Goal: Transaction & Acquisition: Purchase product/service

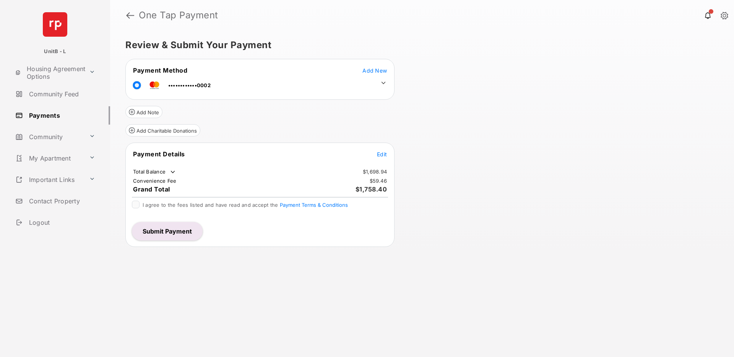
click at [383, 82] on icon at bounding box center [383, 82] width 7 height 7
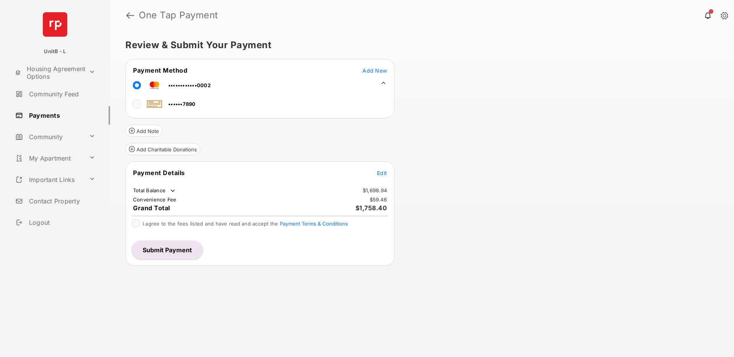
click at [460, 119] on div "Review & Submit Your Payment Payment Method Add New ••••••••••••0002 ••••••7890…" at bounding box center [422, 194] width 624 height 326
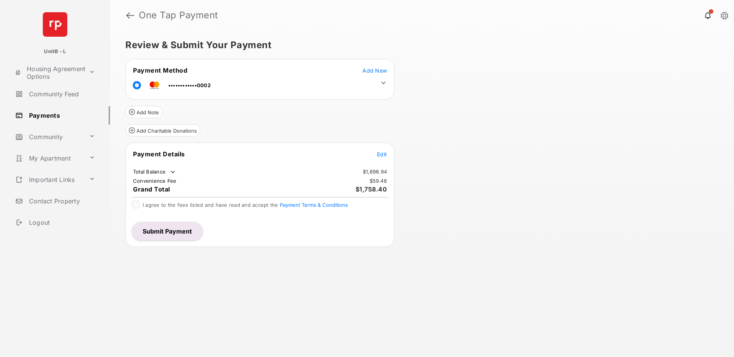
click at [189, 232] on button "Submit Payment" at bounding box center [167, 231] width 71 height 18
click at [374, 70] on span "Add New" at bounding box center [374, 70] width 24 height 6
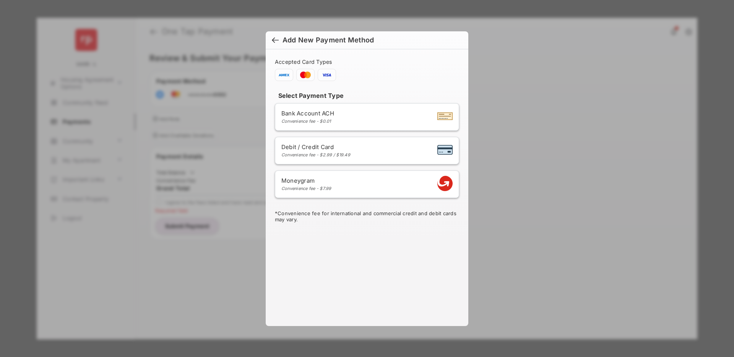
click at [342, 149] on span "Debit / Credit Card" at bounding box center [315, 146] width 69 height 7
select select "**"
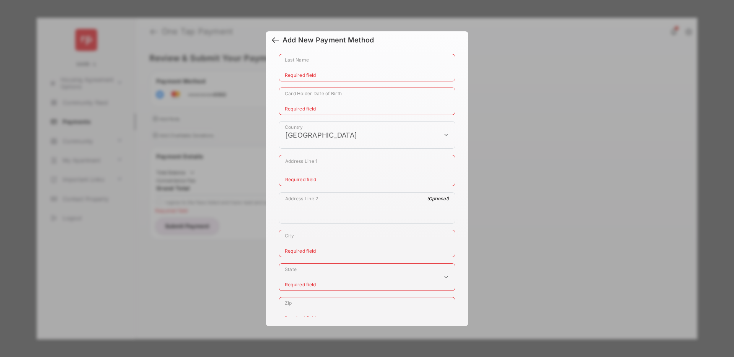
scroll to position [192, 0]
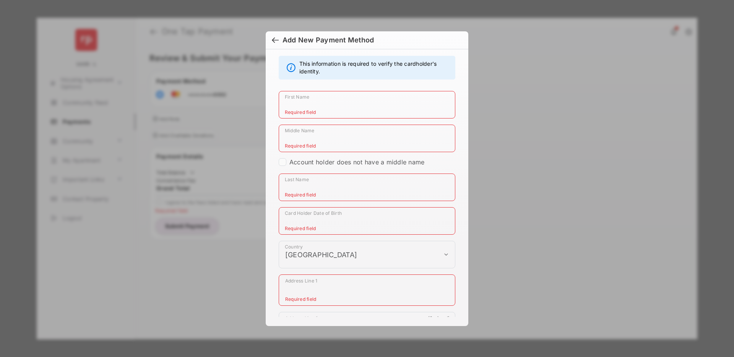
click at [548, 93] on div "**********" at bounding box center [367, 178] width 734 height 357
click at [275, 39] on div at bounding box center [275, 41] width 7 height 8
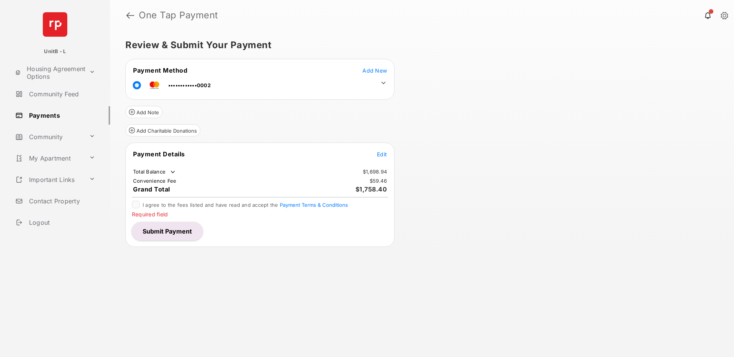
click at [374, 71] on span "Add New" at bounding box center [374, 70] width 24 height 6
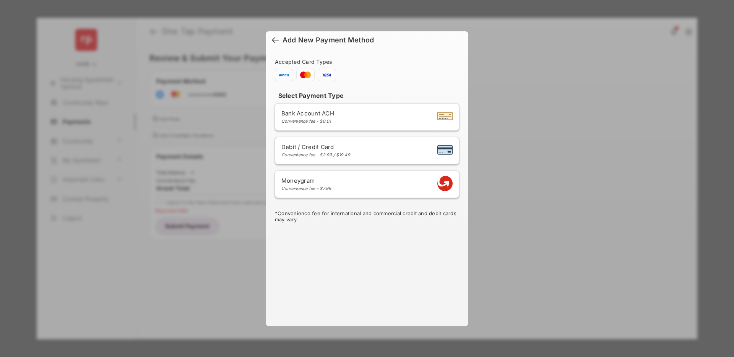
click at [349, 143] on div "Debit / Credit Card Convenience fee - $2.99 / $19.49" at bounding box center [366, 150] width 171 height 15
select select "**"
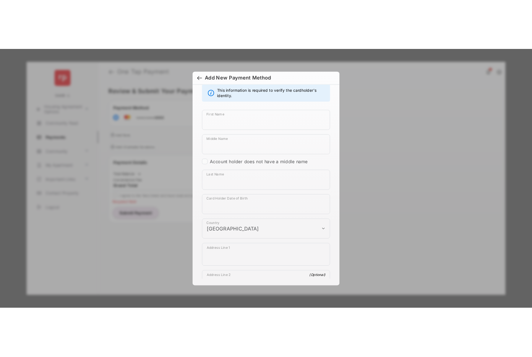
scroll to position [0, 0]
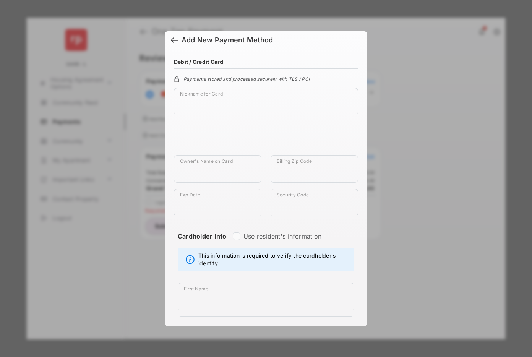
click at [173, 39] on div at bounding box center [174, 41] width 7 height 8
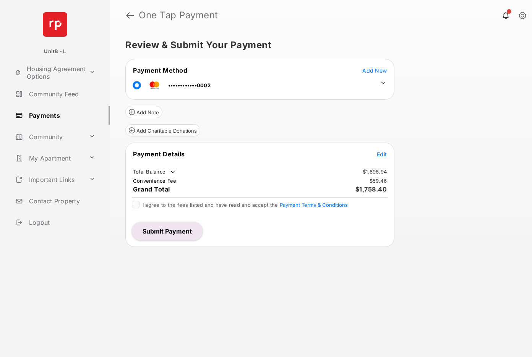
click at [167, 222] on button "Submit Payment" at bounding box center [167, 231] width 71 height 18
click at [374, 71] on span "Add New" at bounding box center [374, 70] width 24 height 6
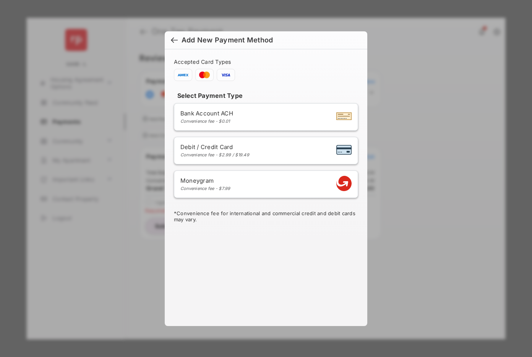
click at [261, 151] on div "Debit / Credit Card Convenience fee - $2.99 / $19.49" at bounding box center [265, 150] width 171 height 15
select select "**"
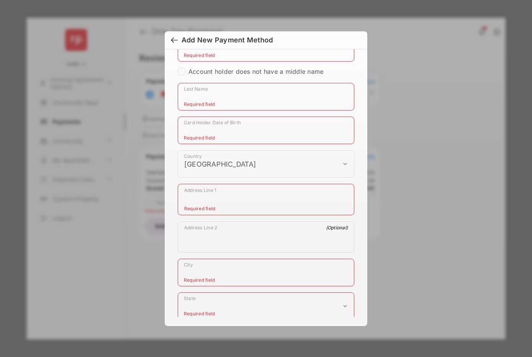
scroll to position [288, 0]
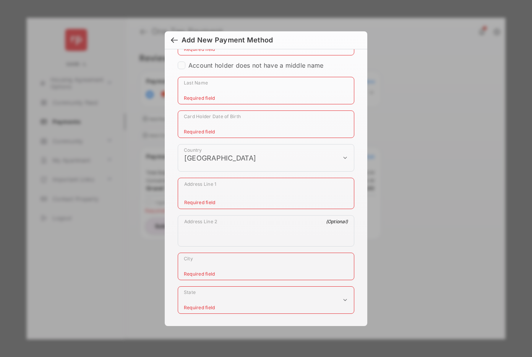
click at [238, 130] on input "Card Holder Date of Birth" at bounding box center [266, 124] width 177 height 28
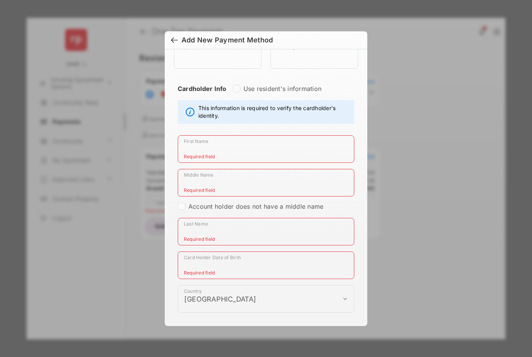
scroll to position [0, 0]
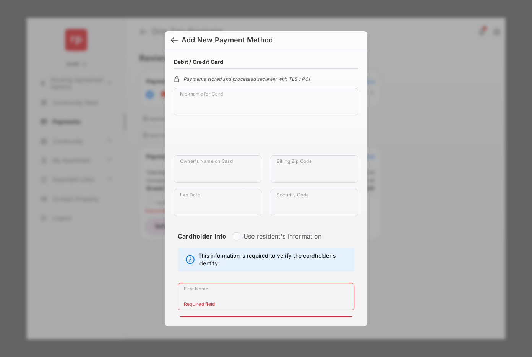
click at [176, 41] on div at bounding box center [174, 41] width 7 height 8
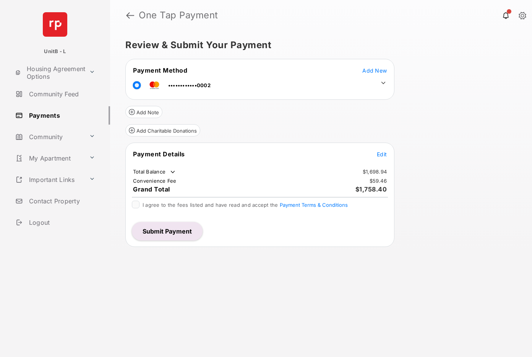
click at [438, 108] on div "Review & Submit Your Payment Payment Method Add New ••••••••••••0002 Add Note A…" at bounding box center [321, 194] width 422 height 326
click at [439, 107] on div "Review & Submit Your Payment Payment Method Add New ••••••••••••0002 Add Note A…" at bounding box center [321, 194] width 422 height 326
click at [375, 71] on span "Add New" at bounding box center [374, 70] width 24 height 6
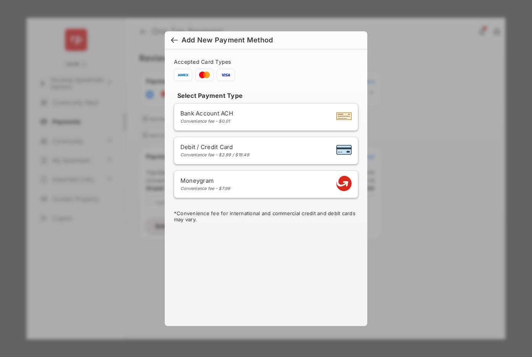
click at [261, 149] on div "Debit / Credit Card Convenience fee - $2.99 / $19.49" at bounding box center [265, 150] width 171 height 15
select select "**"
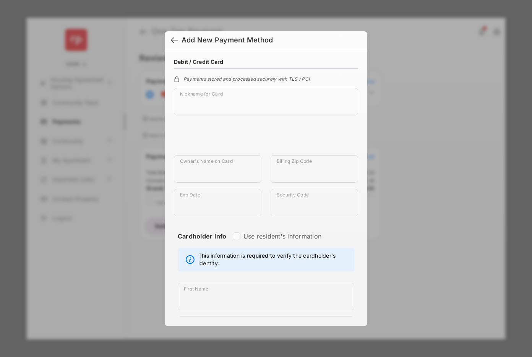
click at [174, 39] on div at bounding box center [174, 41] width 7 height 8
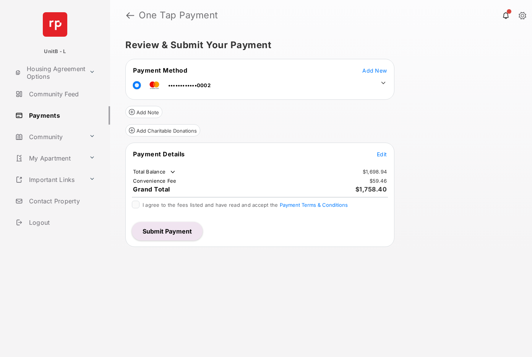
click at [50, 118] on link "Payments" at bounding box center [61, 115] width 98 height 18
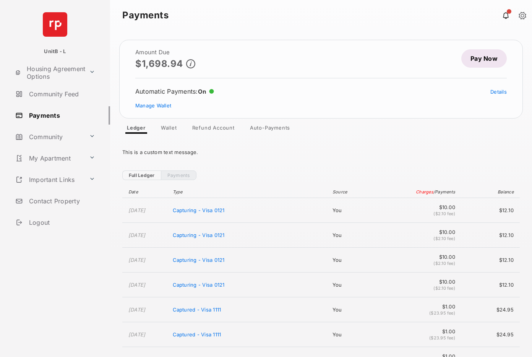
click at [488, 59] on link "Pay Now" at bounding box center [483, 58] width 45 height 18
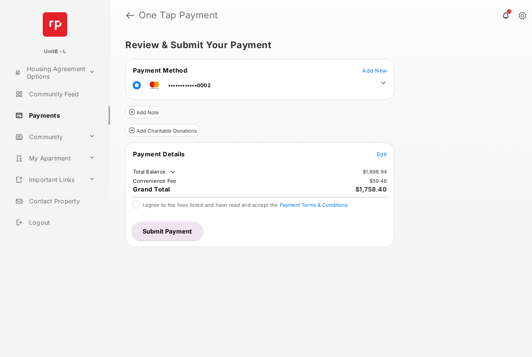
click at [175, 229] on button "Submit Payment" at bounding box center [167, 231] width 71 height 18
click at [373, 71] on span "Add New" at bounding box center [374, 70] width 24 height 6
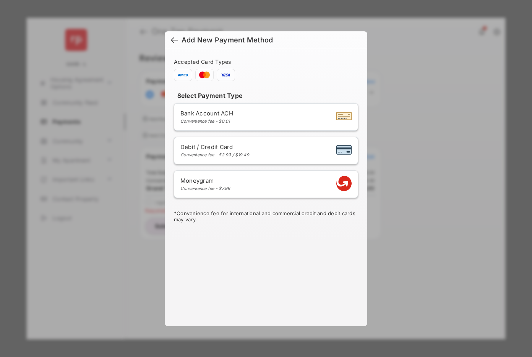
click at [252, 147] on div "Debit / Credit Card Convenience fee - $2.99 / $19.49" at bounding box center [265, 150] width 171 height 15
select select "**"
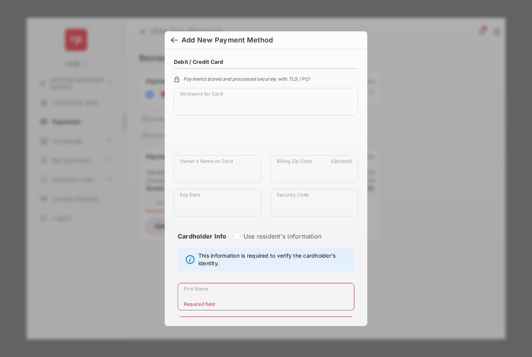
click at [173, 41] on div at bounding box center [174, 41] width 7 height 8
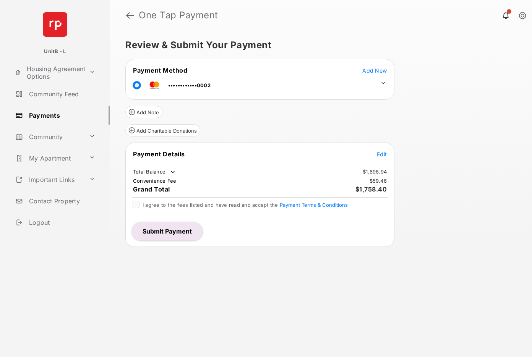
click at [182, 234] on button "Submit Payment" at bounding box center [167, 231] width 71 height 18
click at [376, 71] on span "Add New" at bounding box center [374, 70] width 24 height 6
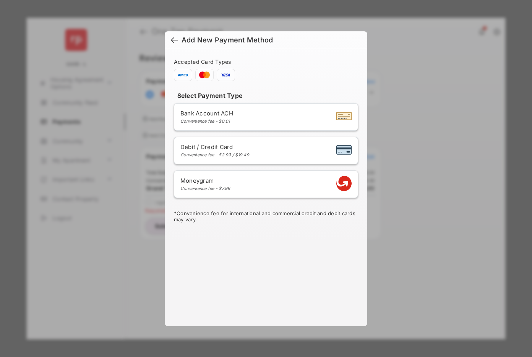
click at [252, 151] on div "Debit / Credit Card Convenience fee - $2.99 / $19.49" at bounding box center [265, 150] width 171 height 15
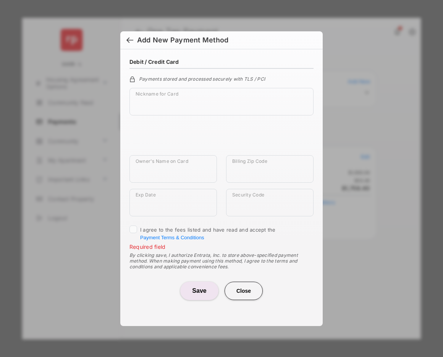
click at [128, 42] on div at bounding box center [129, 41] width 7 height 8
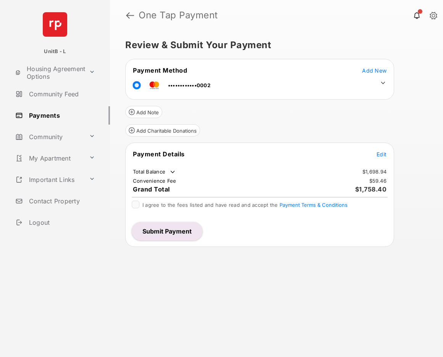
click at [177, 232] on button "Submit Payment" at bounding box center [167, 231] width 71 height 18
click at [377, 69] on span "Add New" at bounding box center [374, 70] width 24 height 6
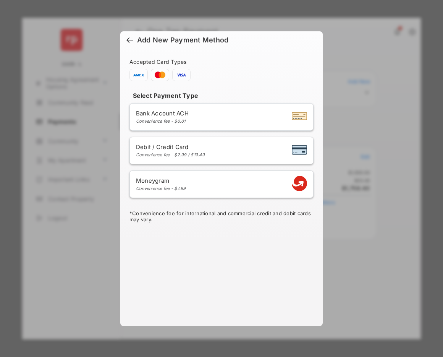
click at [209, 146] on div "Debit / Credit Card Convenience fee - $2.99 / $19.49" at bounding box center [221, 150] width 171 height 15
select select "**"
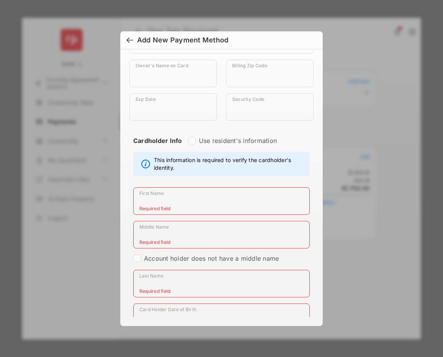
scroll to position [98, 0]
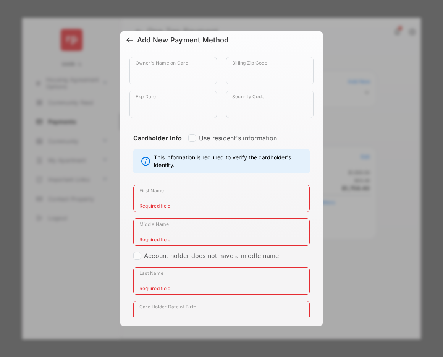
click at [201, 195] on input "First Name" at bounding box center [221, 199] width 177 height 28
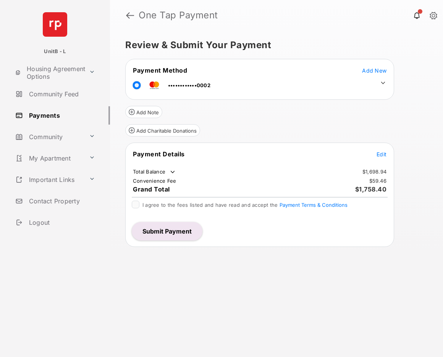
click at [176, 231] on button "Submit Payment" at bounding box center [167, 231] width 71 height 18
click at [371, 69] on span "Add New" at bounding box center [374, 70] width 24 height 6
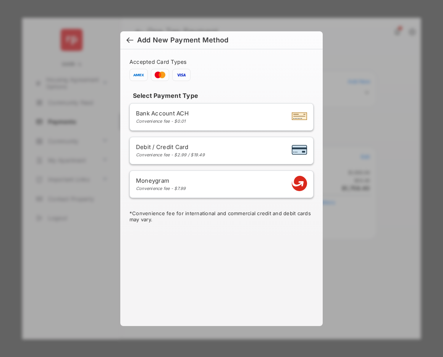
click at [208, 152] on div "Debit / Credit Card Convenience fee - $2.99 / $19.49" at bounding box center [221, 150] width 171 height 15
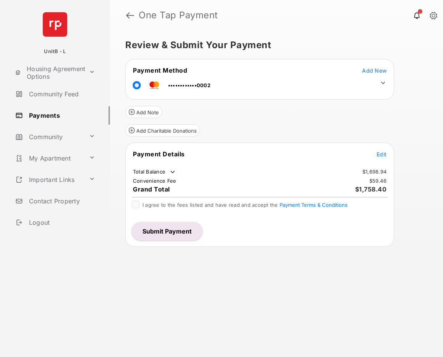
click at [178, 231] on button "Submit Payment" at bounding box center [167, 231] width 71 height 18
click at [378, 70] on span "Add New" at bounding box center [374, 70] width 24 height 6
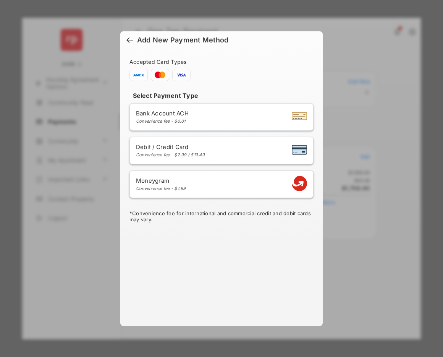
click at [215, 150] on div "Debit / Credit Card Convenience fee - $2.99 / $19.49" at bounding box center [221, 150] width 171 height 15
select select "**"
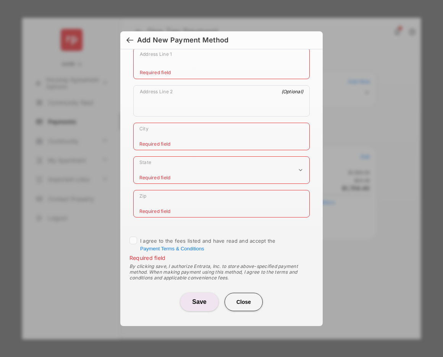
scroll to position [419, 0]
click at [248, 300] on button "Close" at bounding box center [244, 301] width 38 height 18
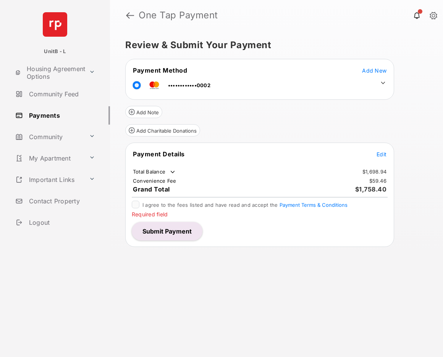
click at [373, 70] on span "Add New" at bounding box center [374, 70] width 24 height 6
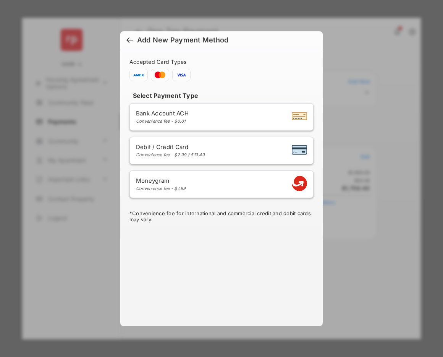
click at [216, 147] on div "Debit / Credit Card Convenience fee - $2.99 / $19.49" at bounding box center [221, 150] width 171 height 15
select select "**"
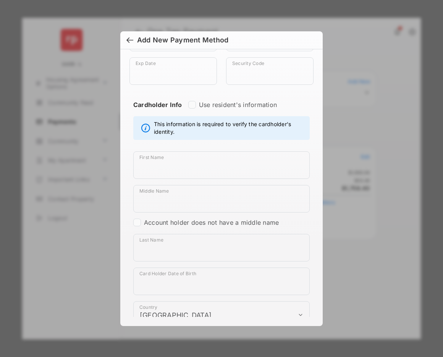
scroll to position [0, 0]
